Goal: Navigation & Orientation: Go to known website

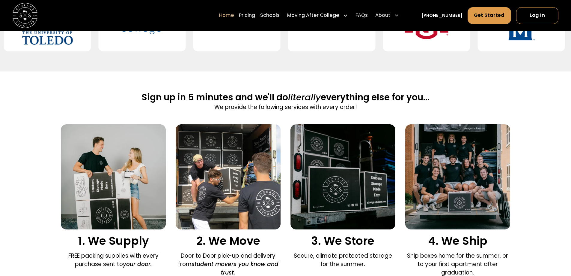
scroll to position [390, 0]
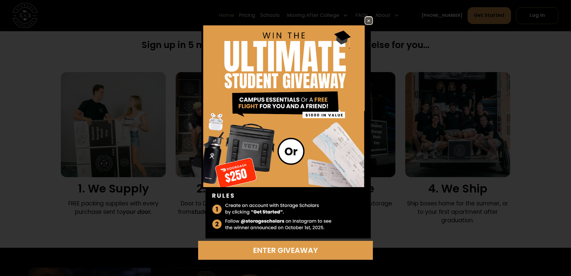
click at [370, 22] on img at bounding box center [368, 20] width 7 height 7
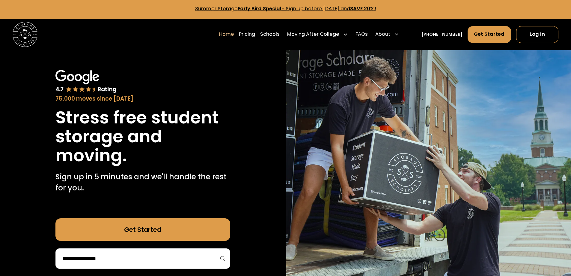
scroll to position [0, 0]
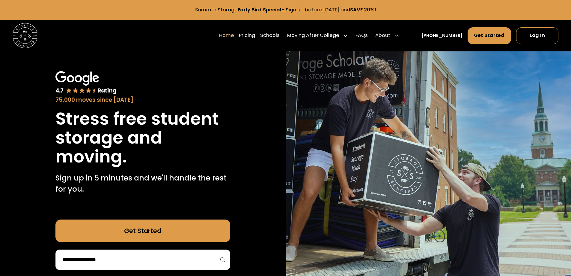
click at [31, 39] on img at bounding box center [25, 35] width 25 height 25
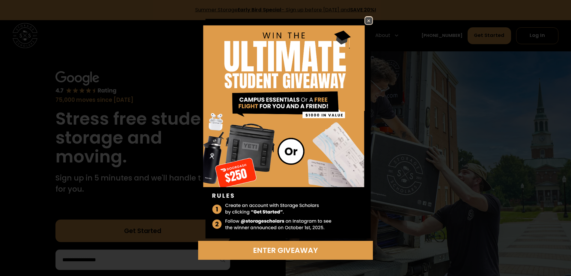
click at [366, 19] on img at bounding box center [368, 20] width 7 height 7
